Goal: Navigation & Orientation: Find specific page/section

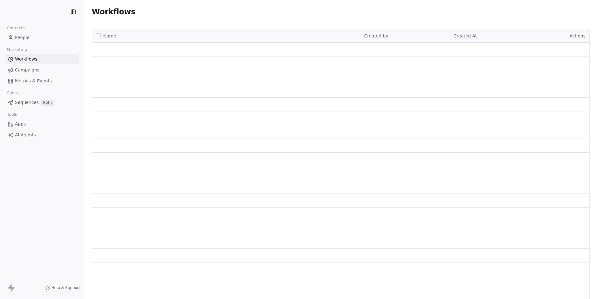
click at [23, 36] on span "People" at bounding box center [22, 37] width 15 height 7
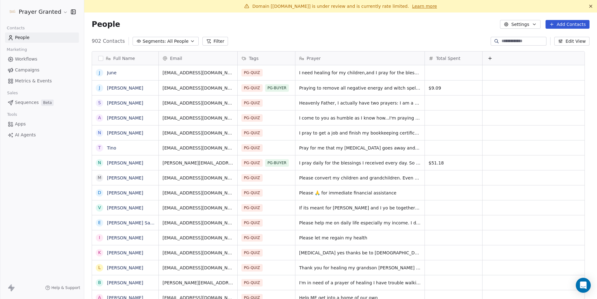
scroll to position [258, 503]
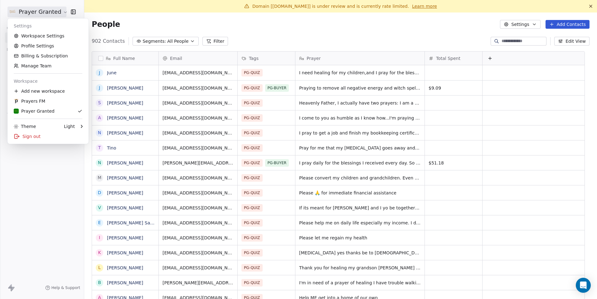
click at [52, 12] on html "Prayer Granted Contacts People Marketing Workflows Campaigns Metrics & Events S…" at bounding box center [298, 149] width 597 height 299
click at [42, 111] on div "Prayer Granted" at bounding box center [34, 111] width 41 height 6
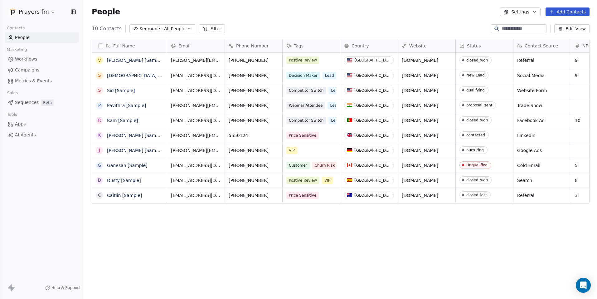
scroll to position [258, 508]
click at [41, 9] on html "Prayers fm Contacts People Marketing Workflows Campaigns Metrics & Events Sales…" at bounding box center [298, 149] width 597 height 299
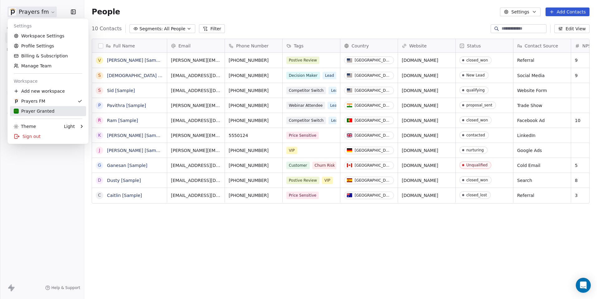
click at [46, 109] on div "Prayer Granted" at bounding box center [34, 111] width 41 height 6
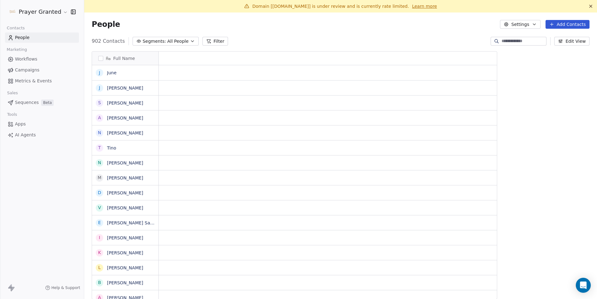
scroll to position [258, 503]
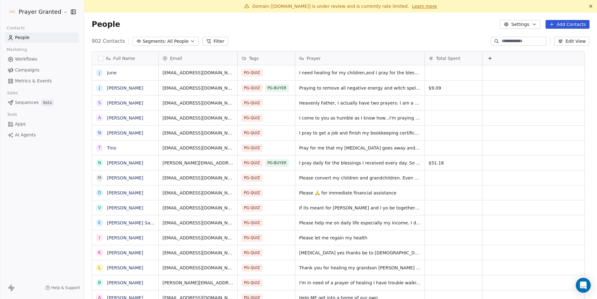
click at [418, 7] on link "Learn more" at bounding box center [424, 6] width 25 height 6
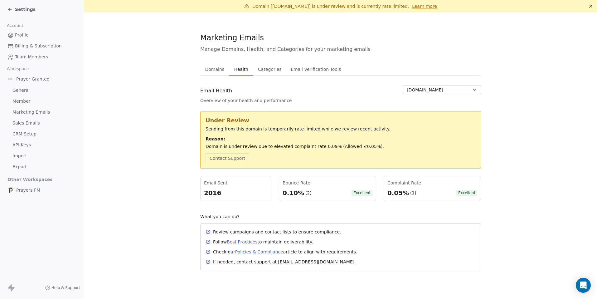
click at [12, 34] on icon at bounding box center [10, 35] width 6 height 6
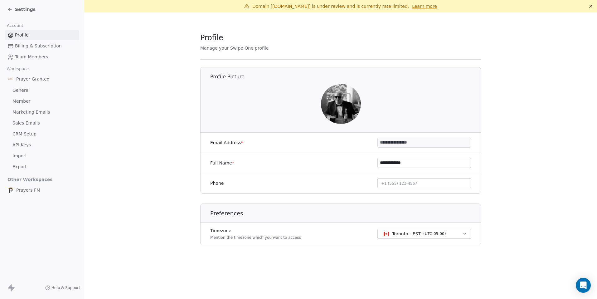
click at [417, 141] on input "**********" at bounding box center [424, 142] width 93 height 9
click at [36, 44] on span "Billing & Subscription" at bounding box center [38, 46] width 47 height 7
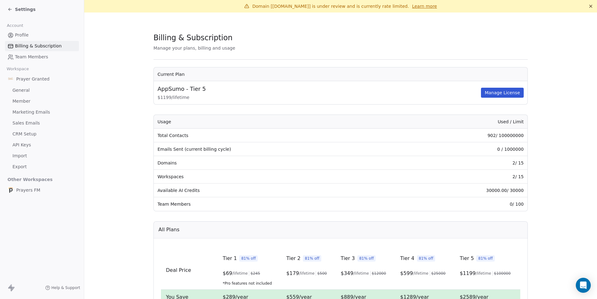
click at [13, 8] on div "Settings" at bounding box center [21, 9] width 28 height 6
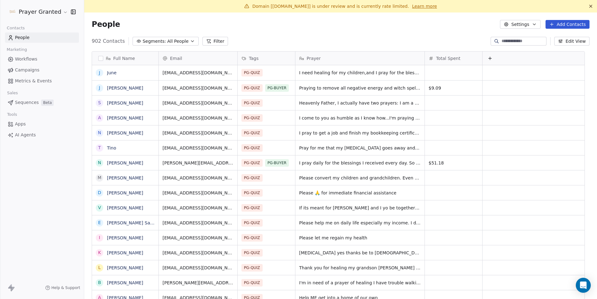
scroll to position [258, 503]
click at [27, 37] on span "People" at bounding box center [22, 37] width 15 height 7
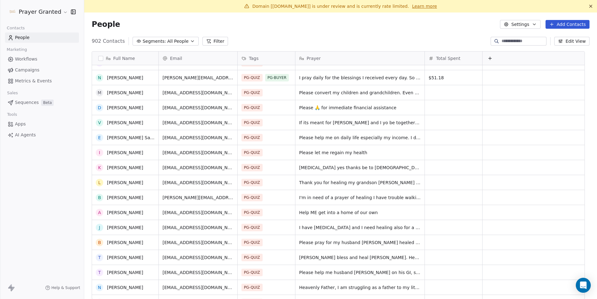
scroll to position [0, 0]
